Goal: Information Seeking & Learning: Find contact information

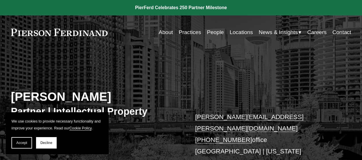
scroll to position [38, 0]
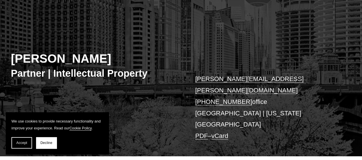
click at [18, 143] on span "Accept" at bounding box center [21, 143] width 11 height 4
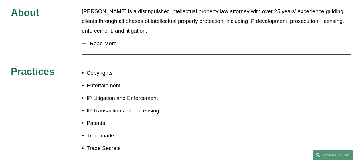
scroll to position [152, 0]
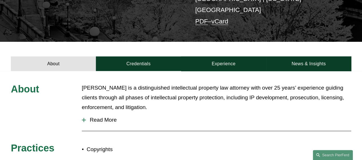
click at [111, 117] on span "Read More" at bounding box center [218, 120] width 265 height 6
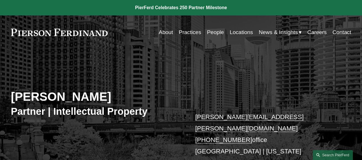
scroll to position [114, 0]
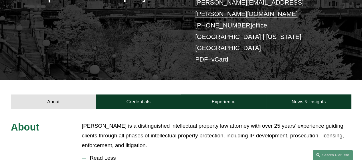
click at [112, 155] on span "Read Less" at bounding box center [218, 158] width 265 height 6
click at [101, 155] on span "Read More" at bounding box center [218, 158] width 265 height 6
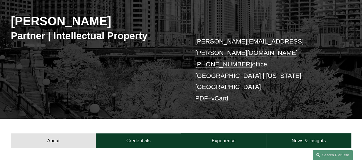
scroll to position [0, 0]
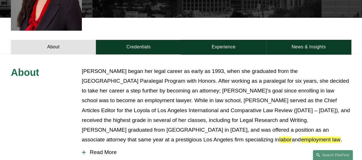
scroll to position [229, 0]
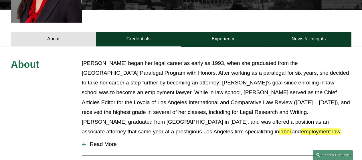
click at [99, 141] on span "Read More" at bounding box center [218, 144] width 265 height 6
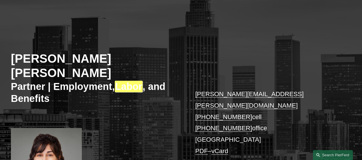
scroll to position [76, 0]
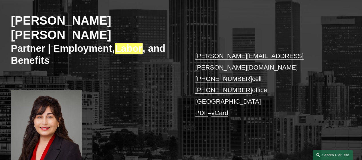
click at [222, 109] on link "vCard" at bounding box center [219, 112] width 17 height 7
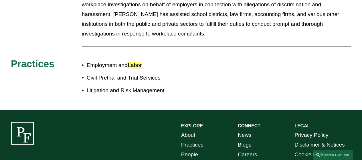
scroll to position [657, 0]
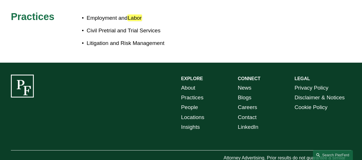
click at [252, 112] on link "Contact" at bounding box center [247, 117] width 19 height 10
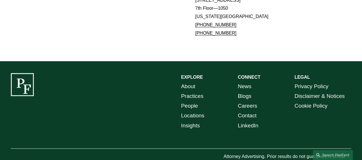
scroll to position [405, 0]
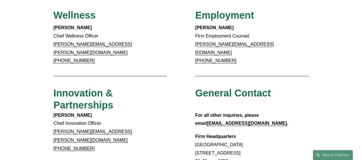
drag, startPoint x: 195, startPoint y: 130, endPoint x: 259, endPoint y: 132, distance: 63.8
click at [259, 132] on p "Firm Headquarters Rockefeller Center 1270 Avenue of the Americas 7th Floor—1050…" at bounding box center [251, 161] width 113 height 58
copy p "[STREET_ADDRESS]"
copy p "7th Floor—1050"
drag, startPoint x: 194, startPoint y: 138, endPoint x: 250, endPoint y: 138, distance: 56.3
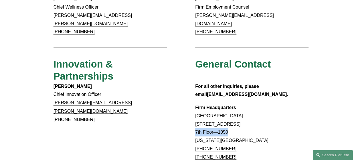
scroll to position [443, 0]
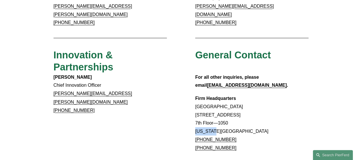
drag, startPoint x: 195, startPoint y: 109, endPoint x: 214, endPoint y: 109, distance: 18.9
click at [214, 109] on p "Firm Headquarters Rockefeller Center 1270 Avenue of the Americas 7th Floor—1050…" at bounding box center [251, 123] width 113 height 58
copy p "New York"
copy p "10020"
drag, startPoint x: 225, startPoint y: 109, endPoint x: 254, endPoint y: 109, distance: 29.2
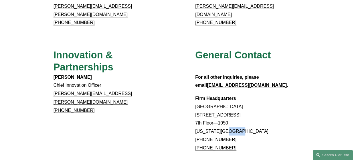
click at [254, 109] on p "Firm Headquarters Rockefeller Center 1270 Avenue of the Americas 7th Floor—1050…" at bounding box center [251, 123] width 113 height 58
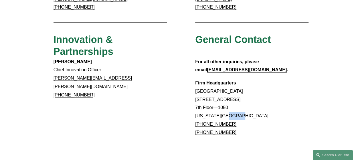
scroll to position [481, 0]
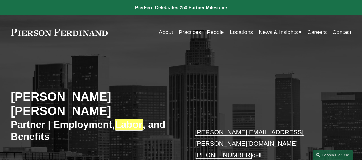
scroll to position [76, 0]
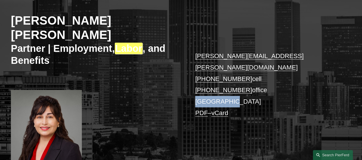
drag, startPoint x: 194, startPoint y: 76, endPoint x: 234, endPoint y: 75, distance: 40.0
click at [234, 75] on div "Adriana Cara Partner | Employment, Labor , and Benefits adriana.cara@pierferd.c…" at bounding box center [181, 73] width 362 height 178
copy p "Los Angeles"
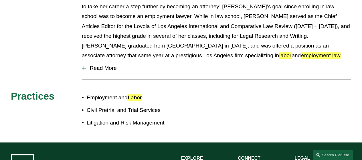
scroll to position [343, 0]
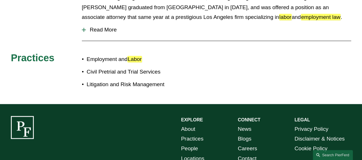
click at [193, 154] on link "Locations" at bounding box center [192, 159] width 23 height 10
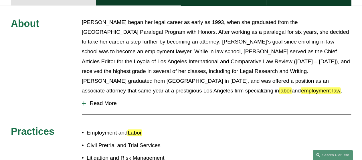
scroll to position [384, 0]
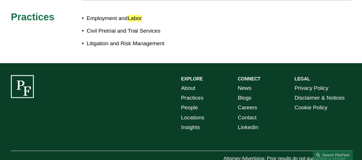
click at [249, 113] on link "Contact" at bounding box center [247, 118] width 19 height 10
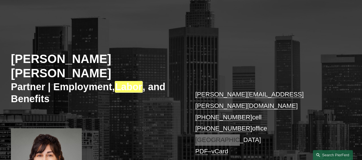
scroll to position [76, 0]
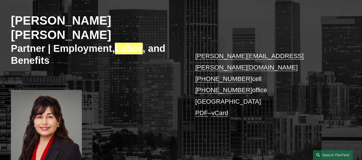
click at [100, 47] on h3 "Partner | Employment, Labor , and Benefits" at bounding box center [96, 54] width 170 height 24
drag, startPoint x: 275, startPoint y: 64, endPoint x: 208, endPoint y: 51, distance: 68.7
click at [209, 53] on p "adriana.cara@pierferd.com +1.619.681.2502 cell +1.760.683.2309 office Los Angel…" at bounding box center [266, 84] width 142 height 68
click at [280, 67] on p "adriana.cara@pierferd.com +1.619.681.2502 cell +1.760.683.2309 office Los Angel…" at bounding box center [266, 84] width 142 height 68
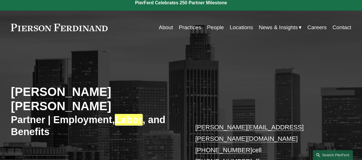
scroll to position [0, 0]
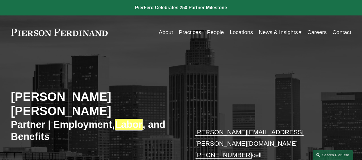
click at [292, 136] on p "adriana.cara@pierferd.com +1.619.681.2502 cell +1.760.683.2309 office Los Angel…" at bounding box center [266, 160] width 142 height 68
drag, startPoint x: 194, startPoint y: 128, endPoint x: 261, endPoint y: 137, distance: 66.9
click at [265, 138] on div "Adriana Cara Partner | Employment, Labor , and Benefits adriana.cara@pierferd.c…" at bounding box center [181, 149] width 362 height 178
copy p "+1.619.681.2502 cell +1.760.683.2309 office"
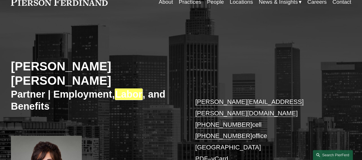
scroll to position [38, 0]
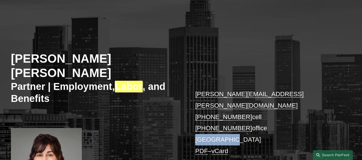
copy p "Los Angeles"
drag, startPoint x: 194, startPoint y: 113, endPoint x: 264, endPoint y: 114, distance: 69.5
click at [264, 114] on div "Adriana Cara Partner | Employment, Labor , and Benefits adriana.cara@pierferd.c…" at bounding box center [181, 111] width 362 height 178
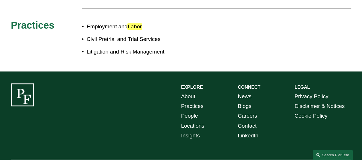
scroll to position [384, 0]
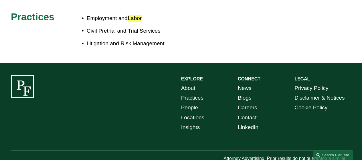
click at [194, 113] on link "Locations" at bounding box center [192, 118] width 23 height 10
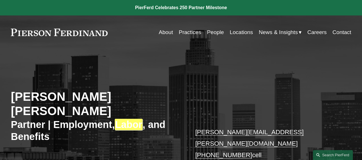
scroll to position [76, 0]
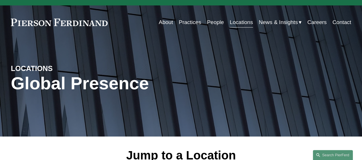
scroll to position [114, 0]
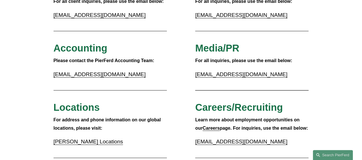
scroll to position [76, 0]
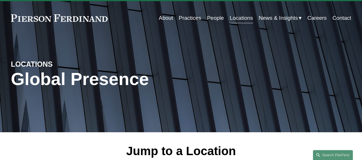
scroll to position [117, 0]
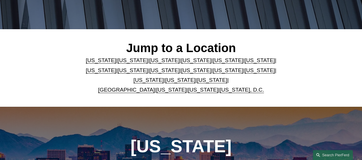
click at [125, 63] on link "California" at bounding box center [132, 60] width 30 height 6
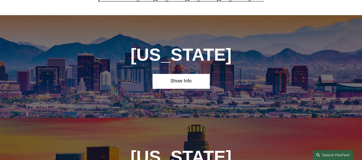
scroll to position [285, 0]
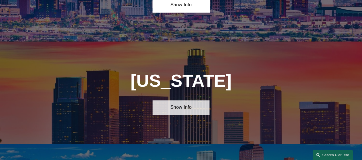
click at [179, 112] on link "Show Info" at bounding box center [180, 107] width 57 height 15
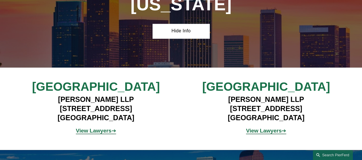
scroll to position [399, 0]
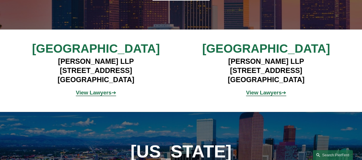
drag, startPoint x: 45, startPoint y: 74, endPoint x: 111, endPoint y: 76, distance: 66.9
click at [111, 76] on h4 "Pierson Ferdinand LLP 12100 Wilshire Blvd, Suite 800 Los Angeles, CA 90025" at bounding box center [96, 70] width 142 height 27
copy h4 "12100 Wilshire Blvd"
copy h4 "Suite 800"
drag, startPoint x: 117, startPoint y: 75, endPoint x: 164, endPoint y: 76, distance: 46.6
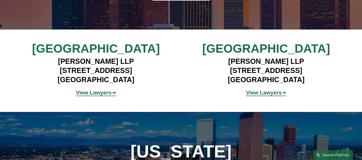
click at [164, 76] on h4 "Pierson Ferdinand LLP 12100 Wilshire Blvd, Suite 800 Los Angeles, CA 90025" at bounding box center [96, 70] width 142 height 27
copy h4 "Los Angeles"
drag, startPoint x: 55, startPoint y: 84, endPoint x: 98, endPoint y: 86, distance: 42.9
click at [98, 84] on h4 "Pierson Ferdinand LLP 12100 Wilshire Blvd, Suite 800 Los Angeles, CA 90025" at bounding box center [96, 70] width 142 height 27
